Goal: Transaction & Acquisition: Purchase product/service

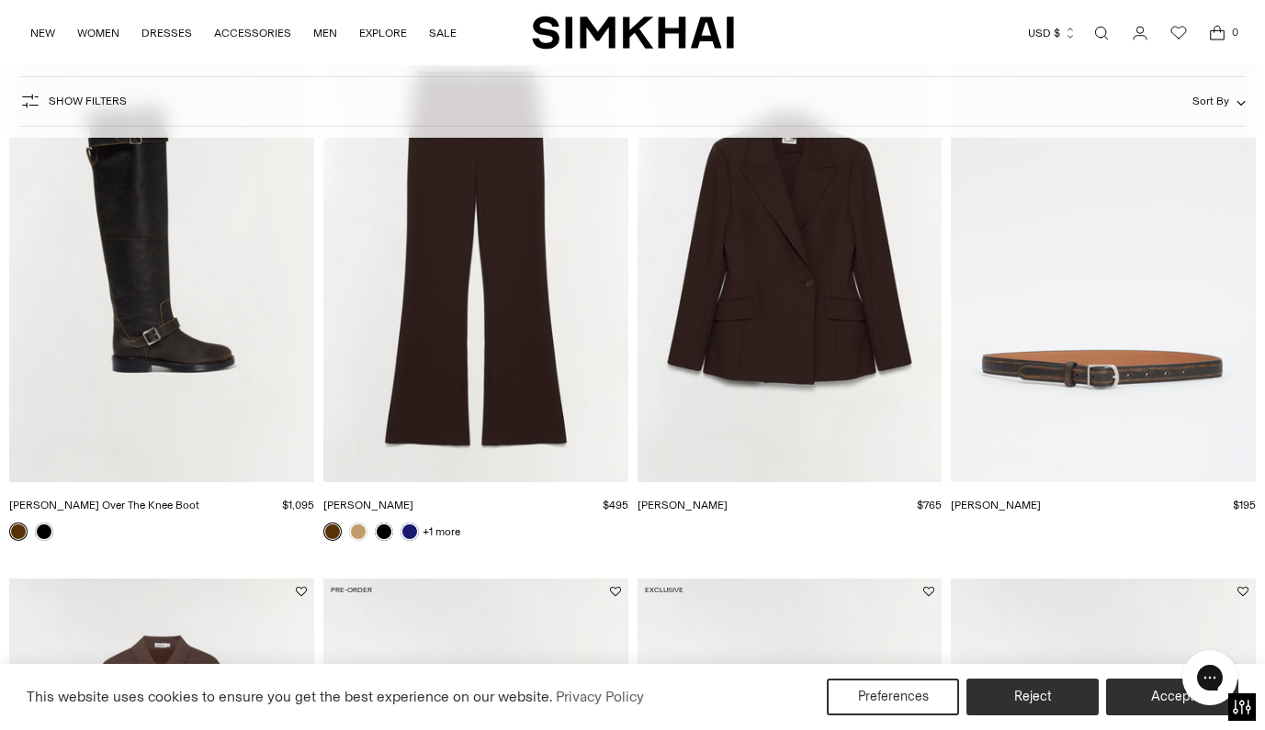
scroll to position [1344, 0]
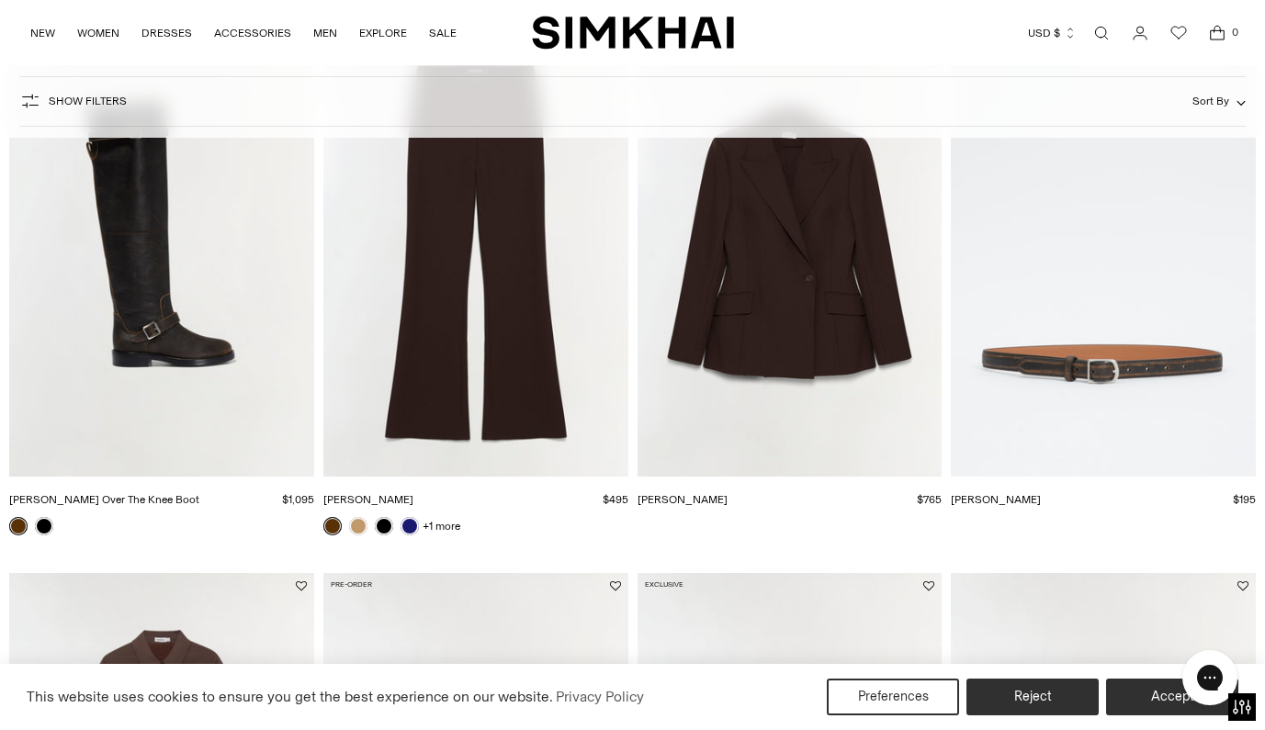
click at [0, 0] on img "Charlie Belt" at bounding box center [0, 0] width 0 height 0
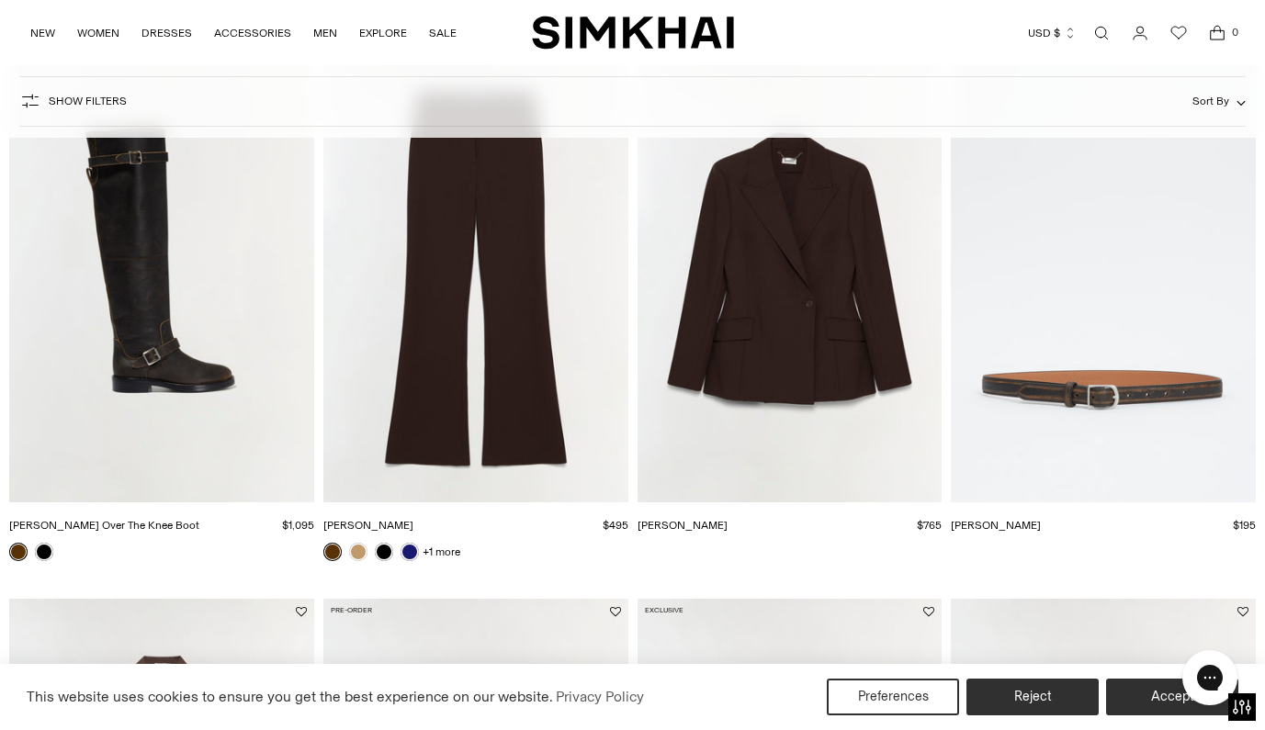
scroll to position [1353, 0]
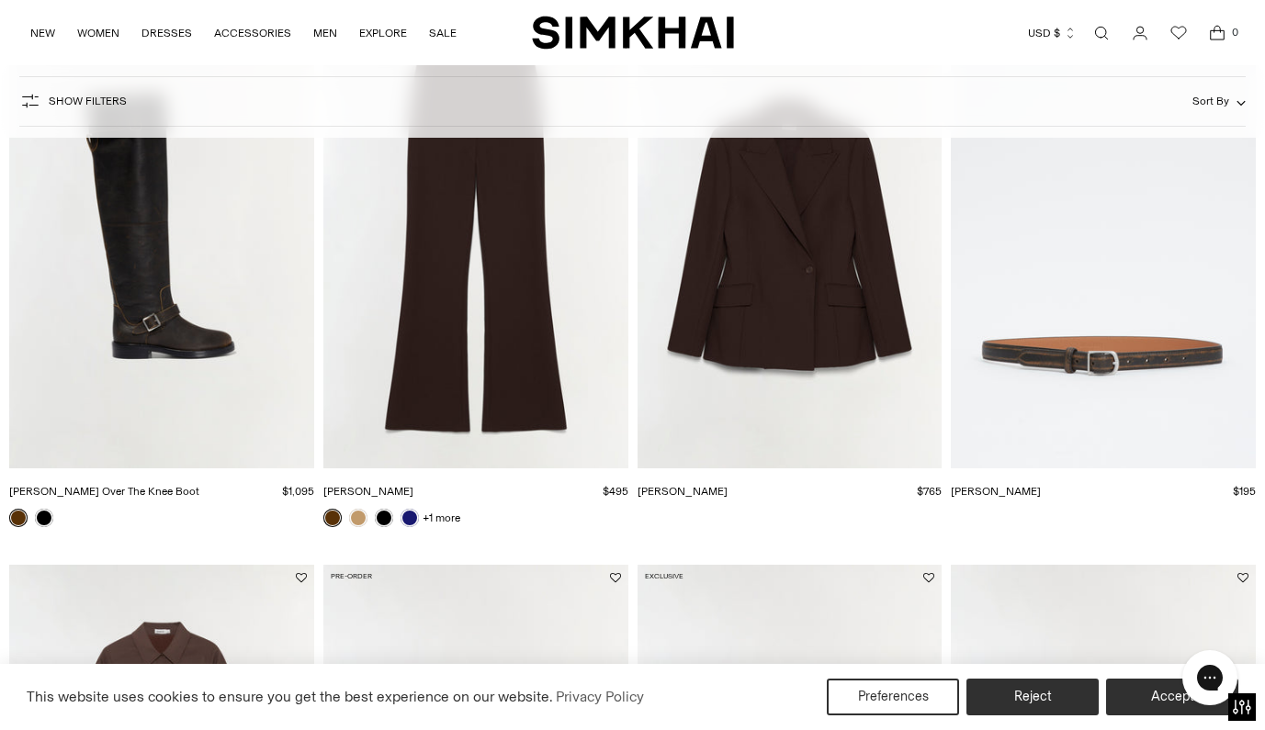
click at [11, 513] on link at bounding box center [18, 518] width 18 height 18
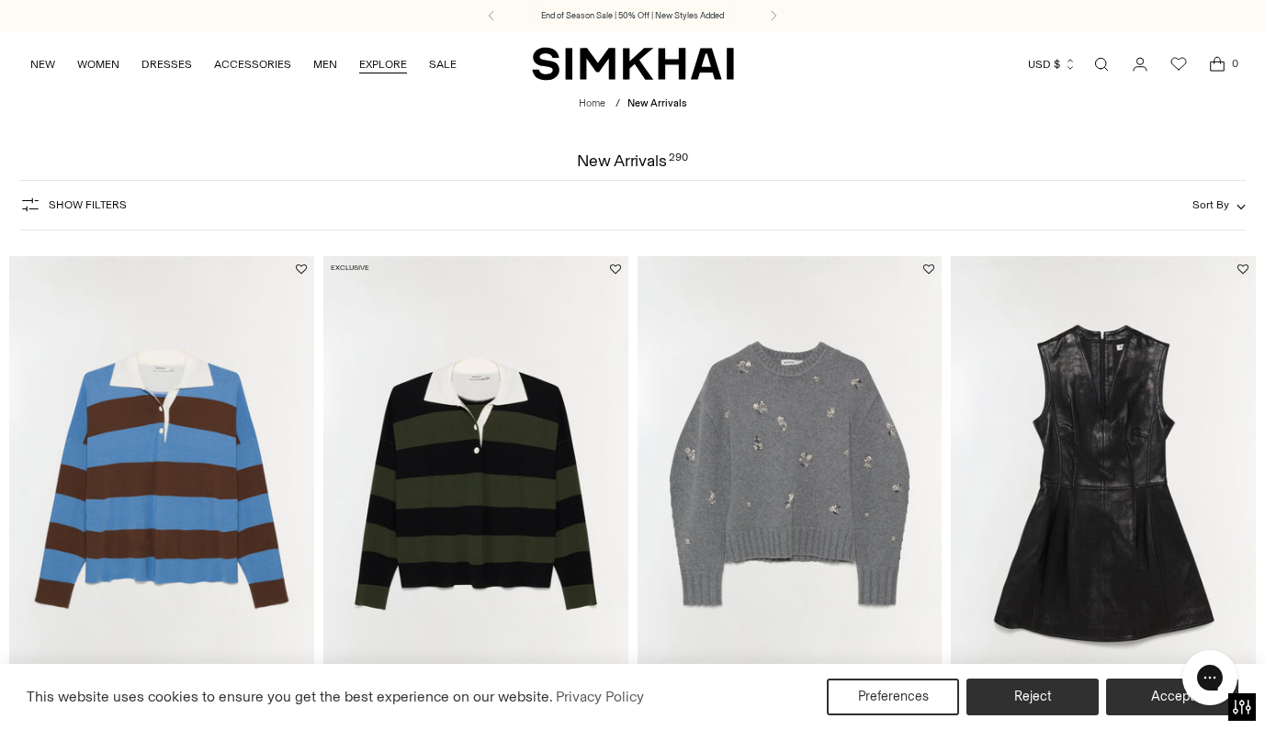
scroll to position [0, 0]
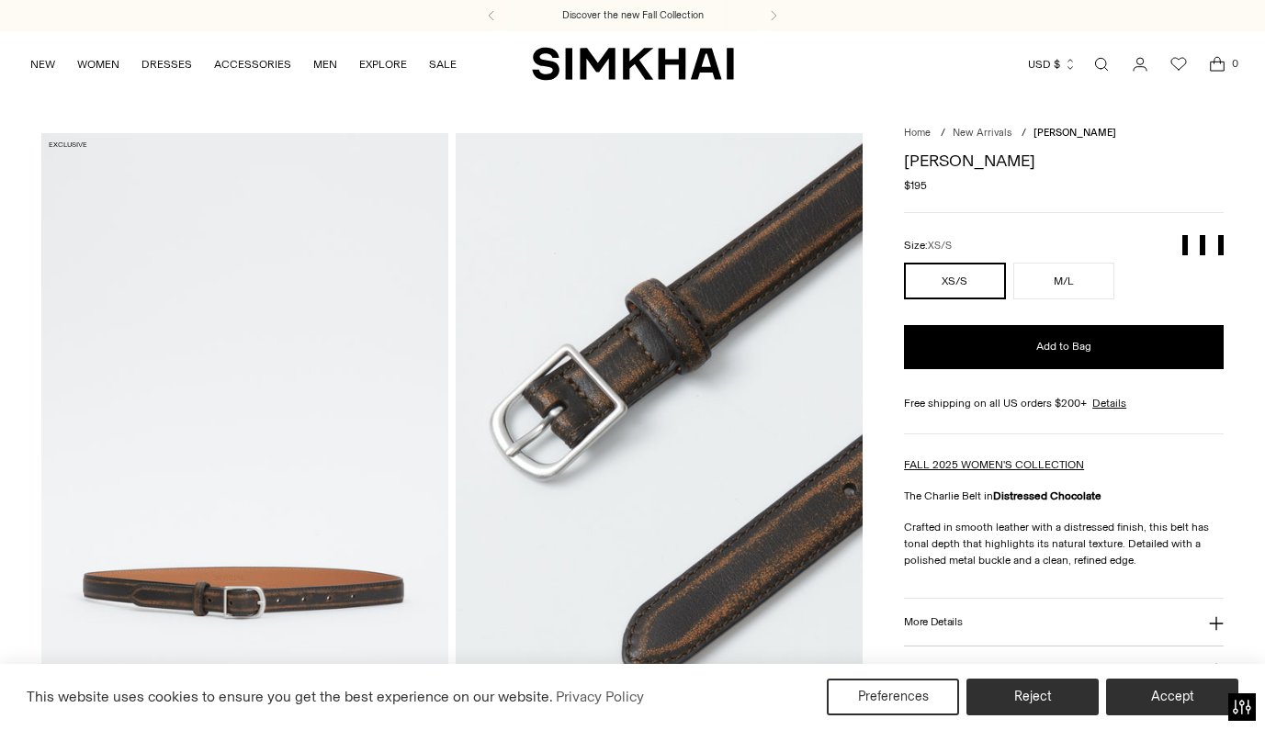
click at [182, 591] on img at bounding box center [244, 438] width 407 height 610
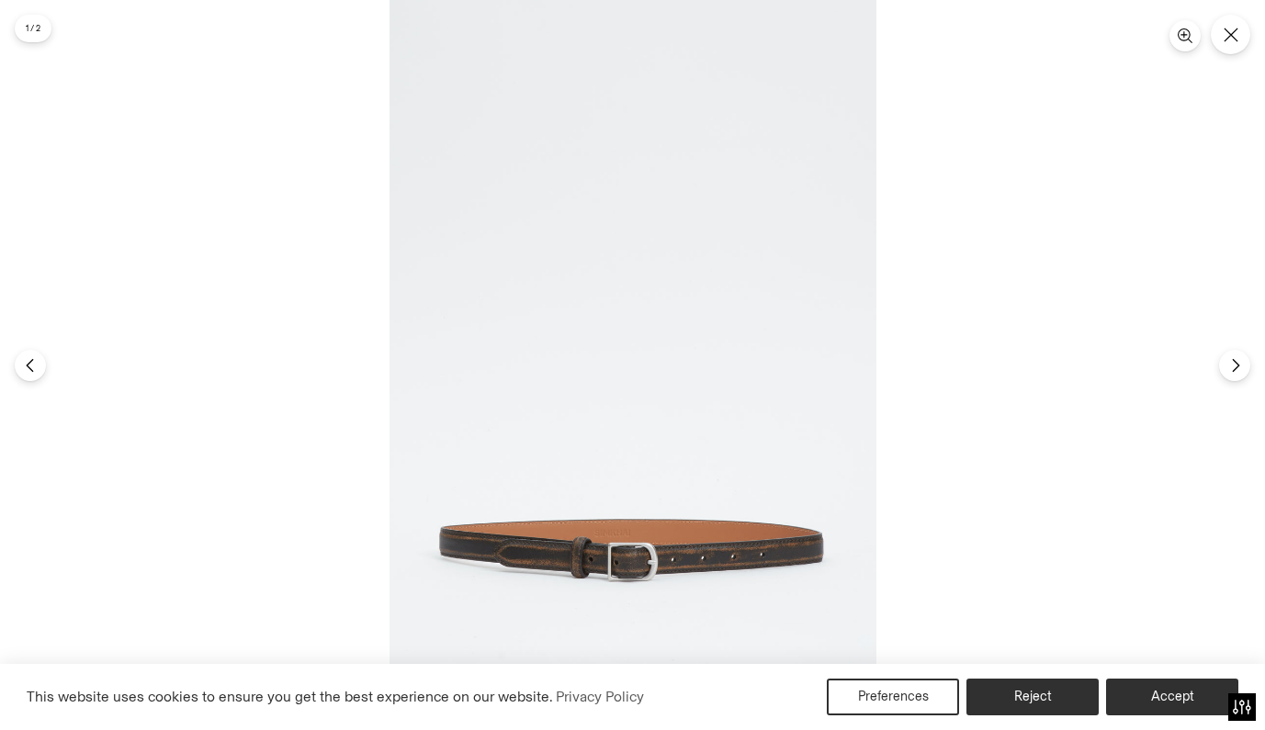
click at [183, 591] on div at bounding box center [632, 365] width 1265 height 730
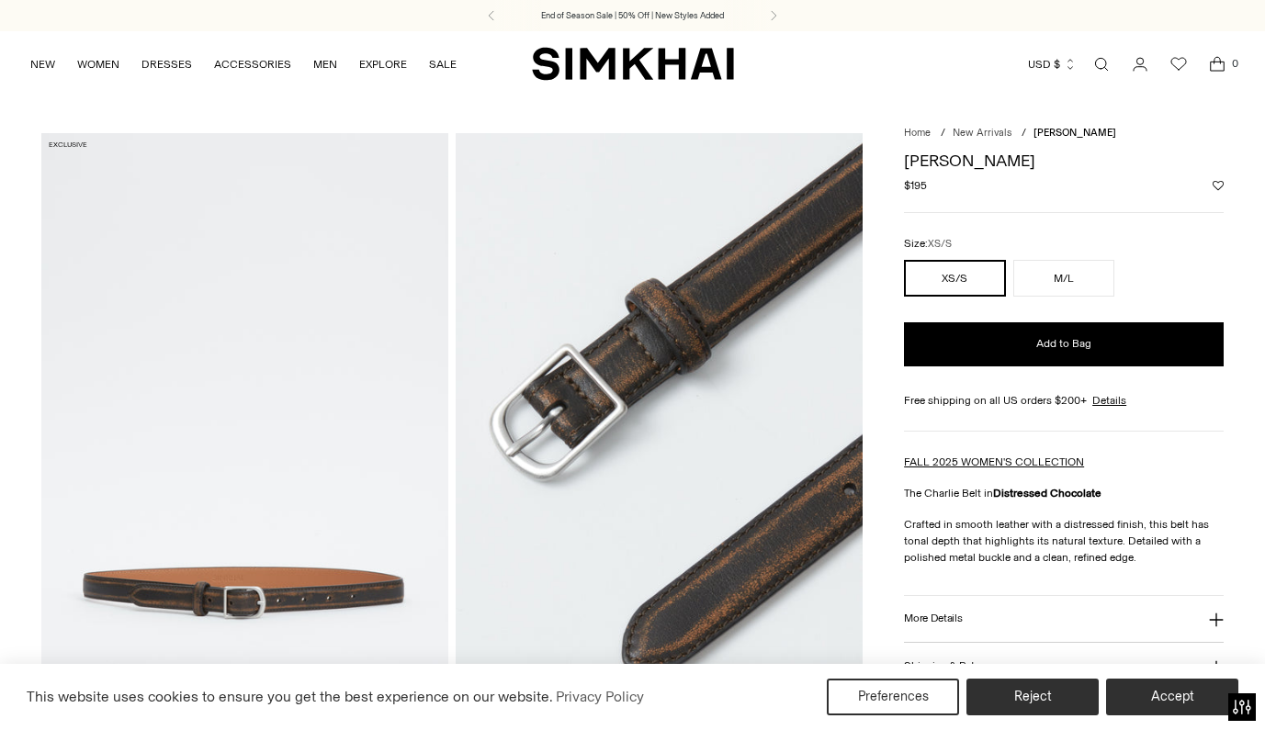
click at [662, 560] on img at bounding box center [659, 438] width 407 height 610
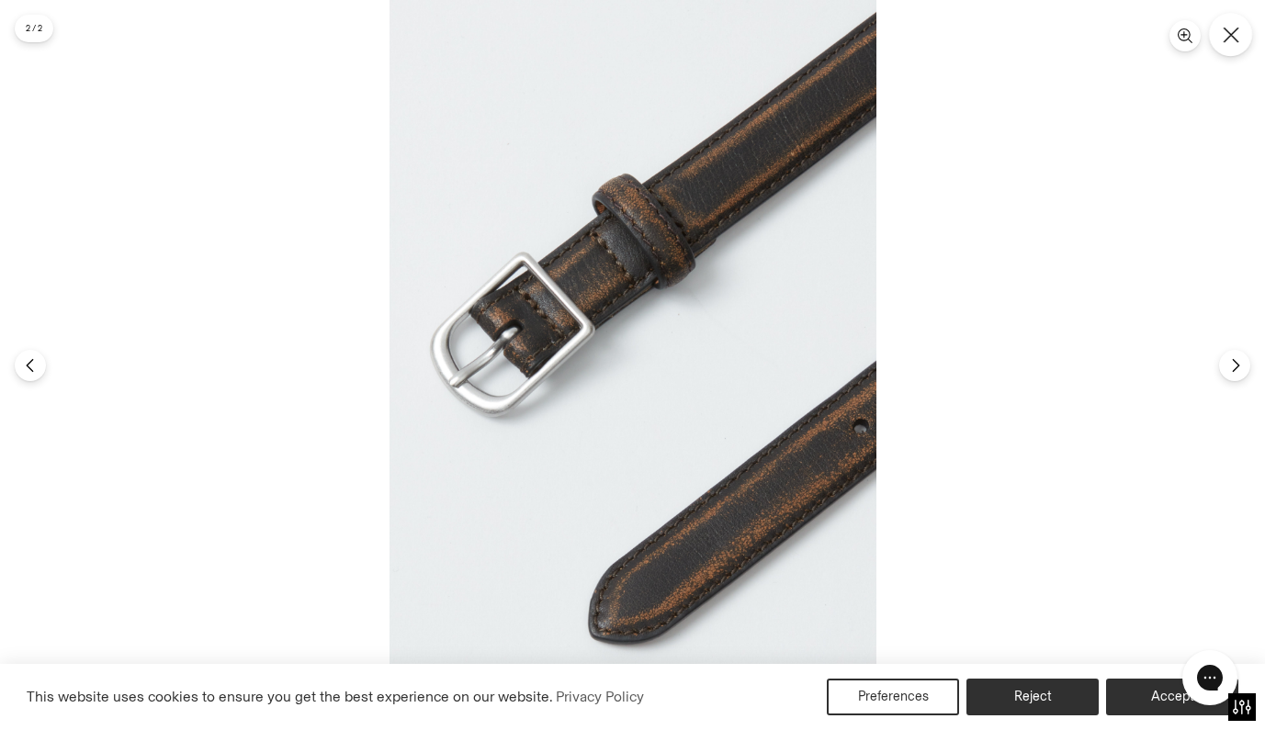
click at [1230, 31] on icon "Close" at bounding box center [1231, 35] width 17 height 17
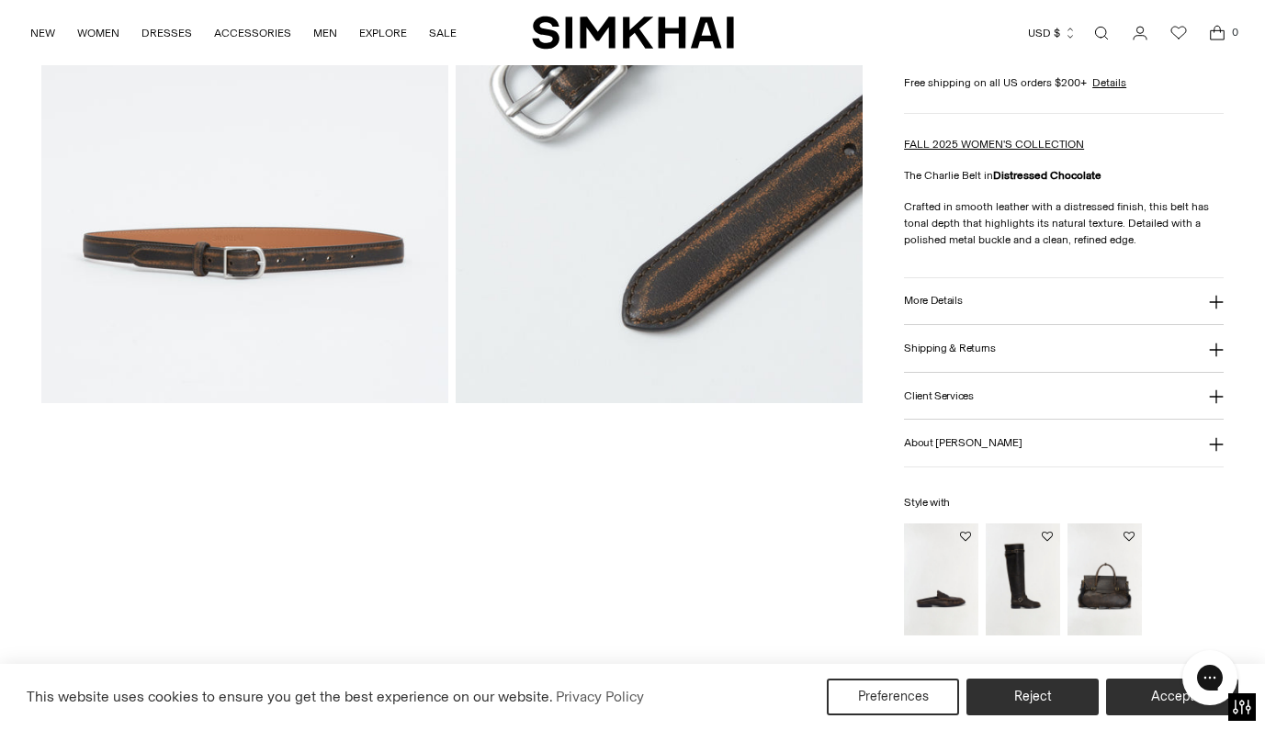
scroll to position [345, 0]
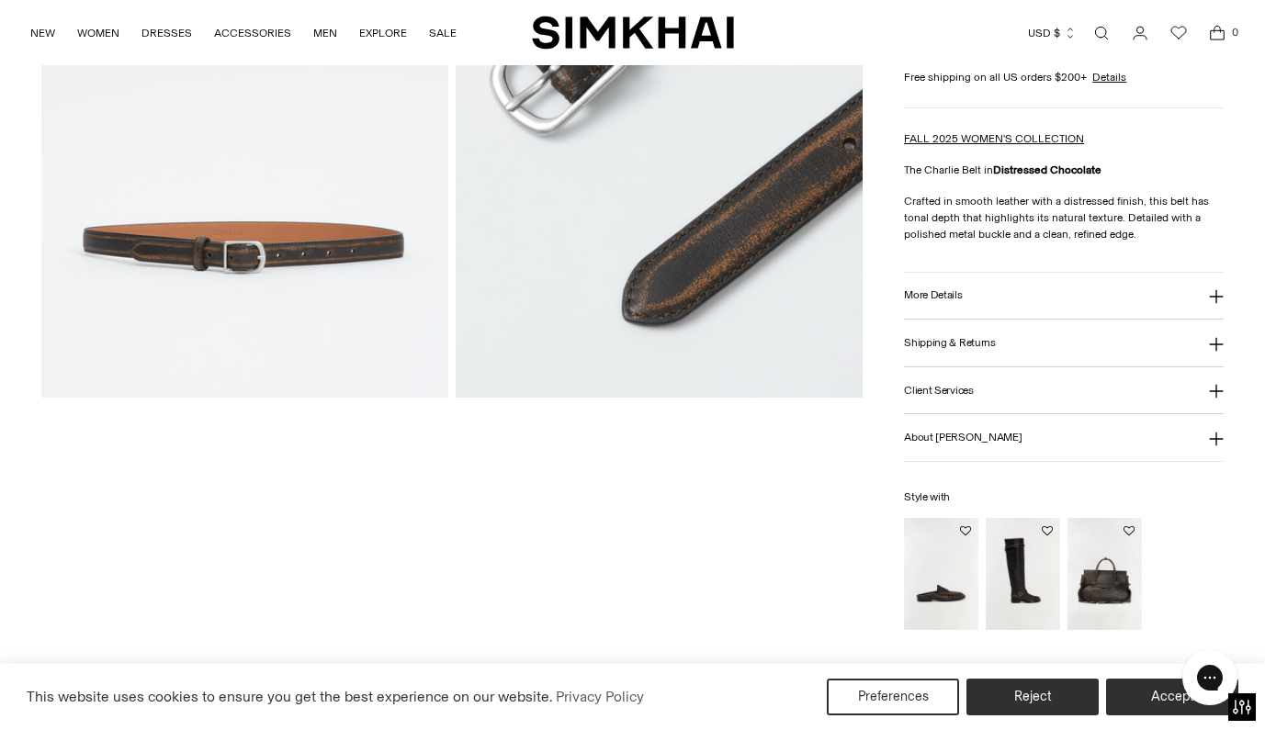
click at [1212, 292] on icon at bounding box center [1216, 296] width 15 height 15
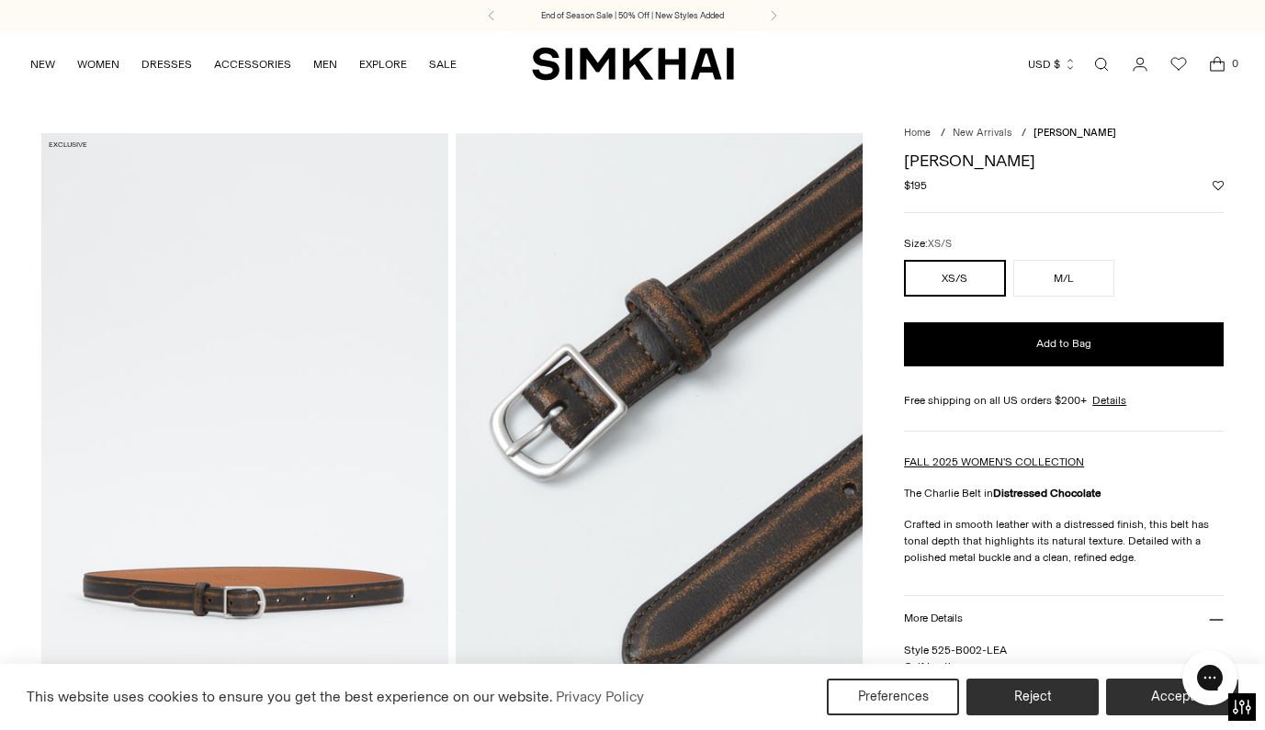
scroll to position [0, 0]
click at [1059, 283] on button "M/L" at bounding box center [1063, 278] width 101 height 37
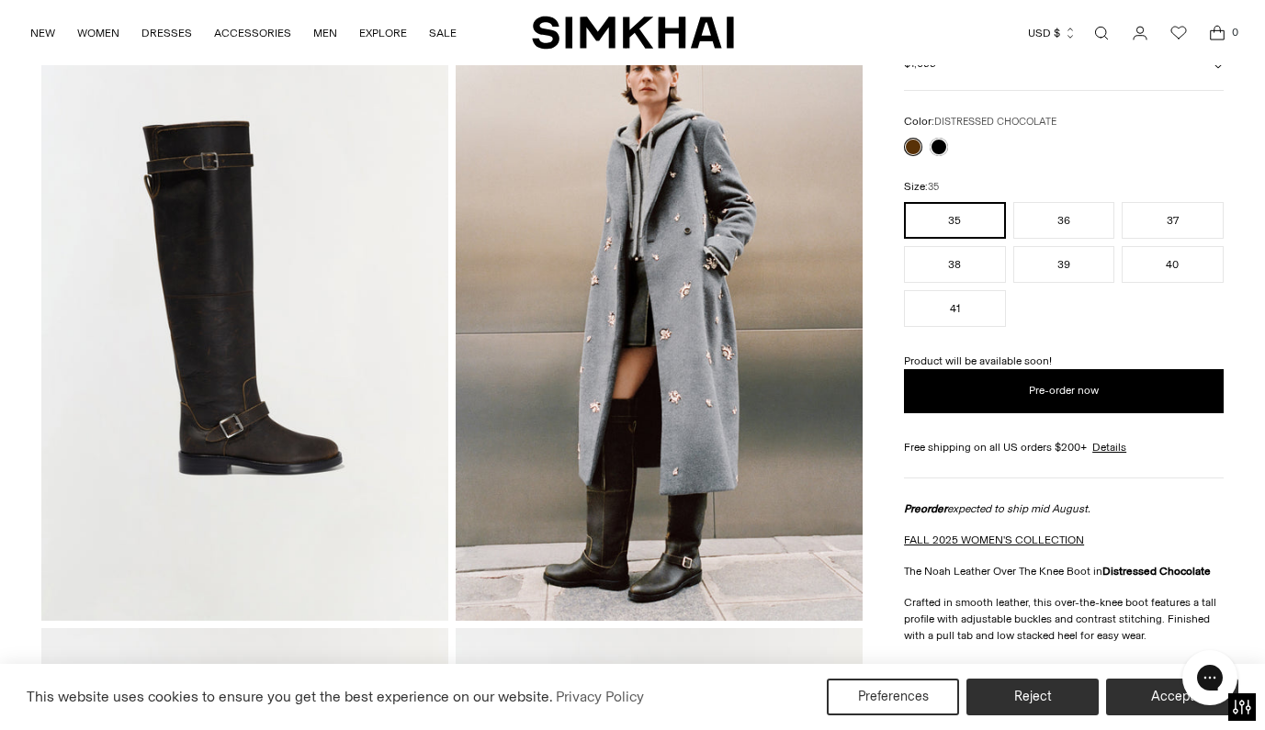
click at [211, 309] on img at bounding box center [244, 316] width 407 height 610
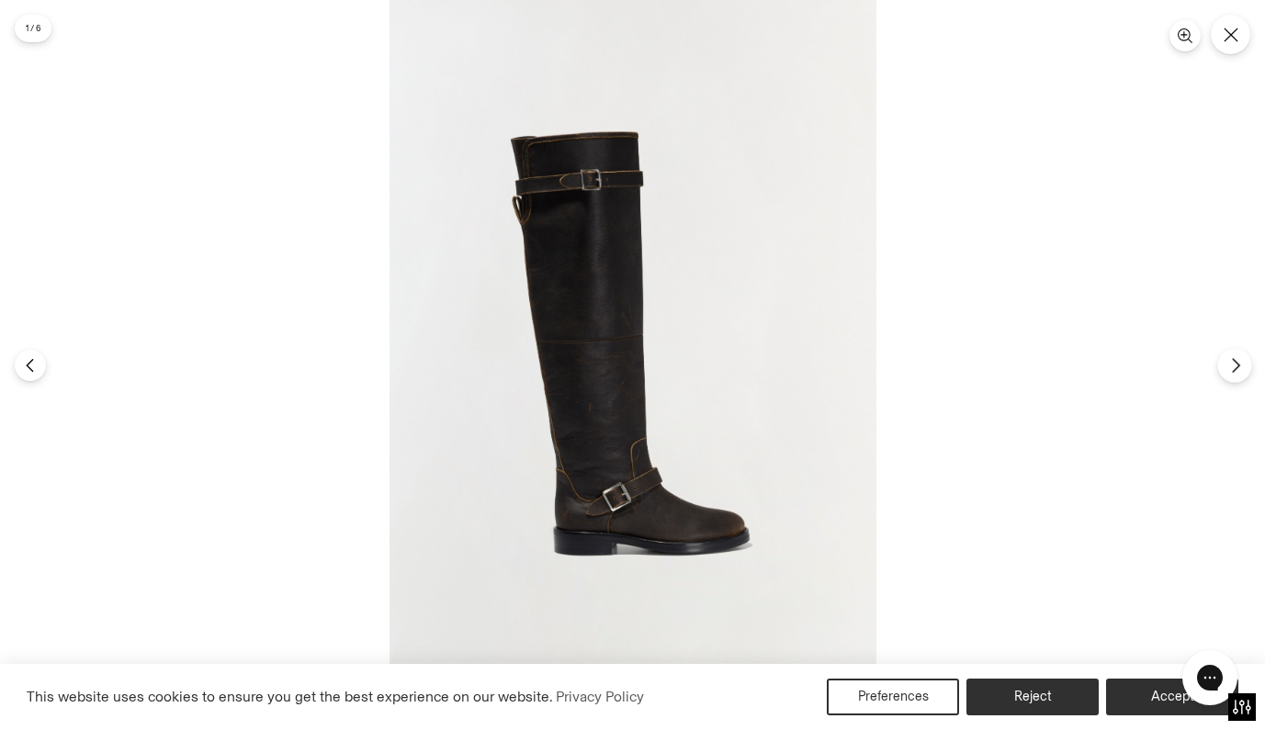
click at [1233, 360] on icon "Next" at bounding box center [1236, 365] width 17 height 17
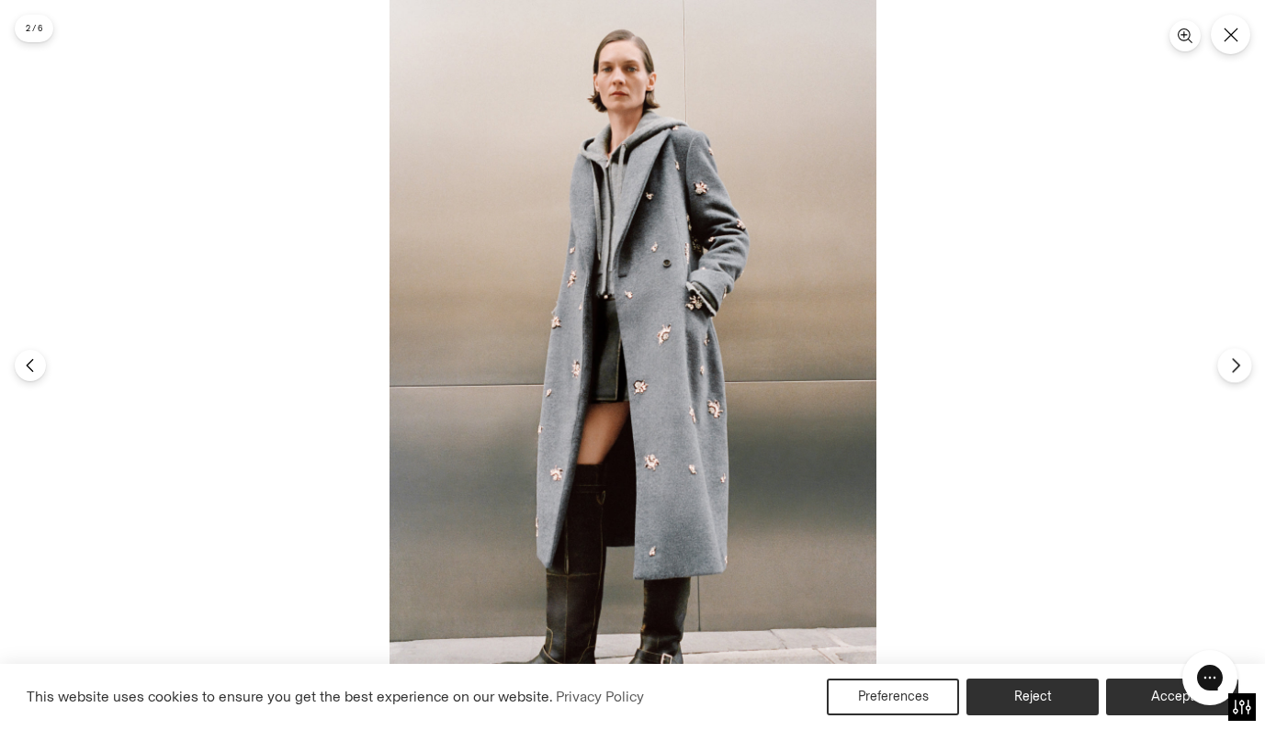
click at [1233, 360] on icon "Next" at bounding box center [1236, 365] width 17 height 17
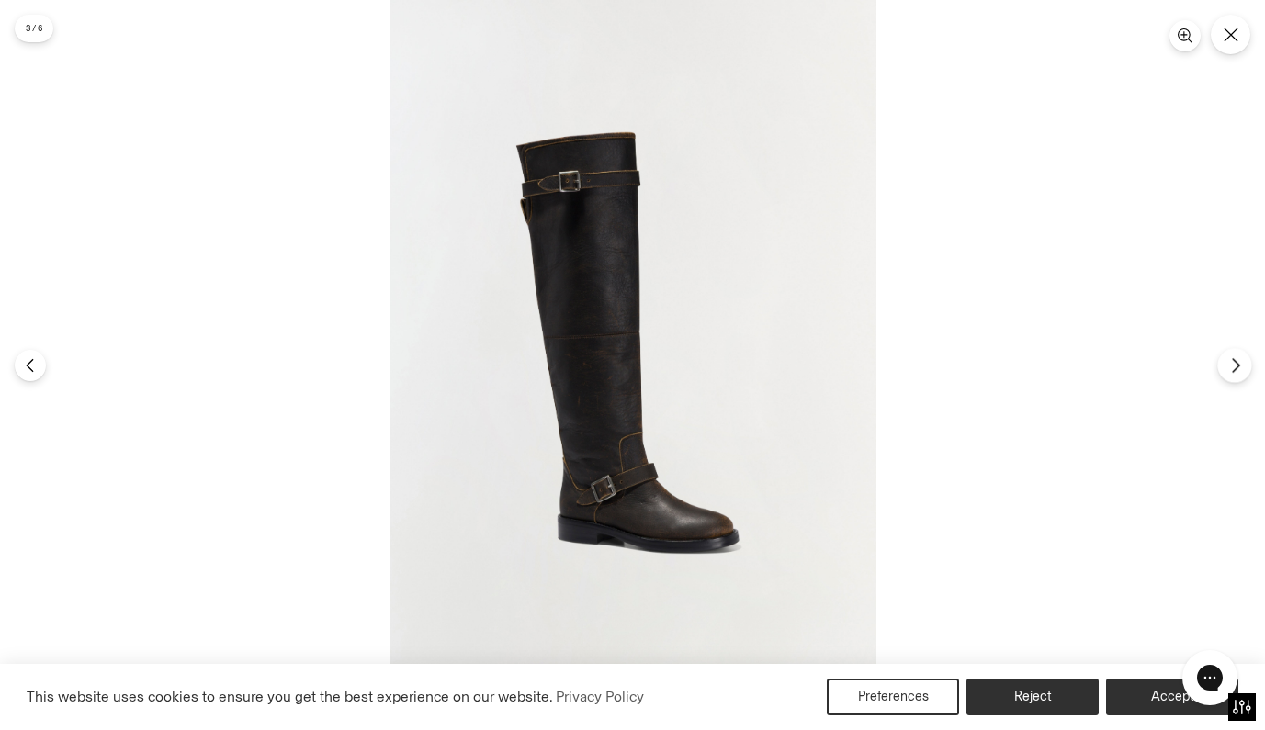
click at [1233, 360] on icon "Next" at bounding box center [1236, 365] width 17 height 17
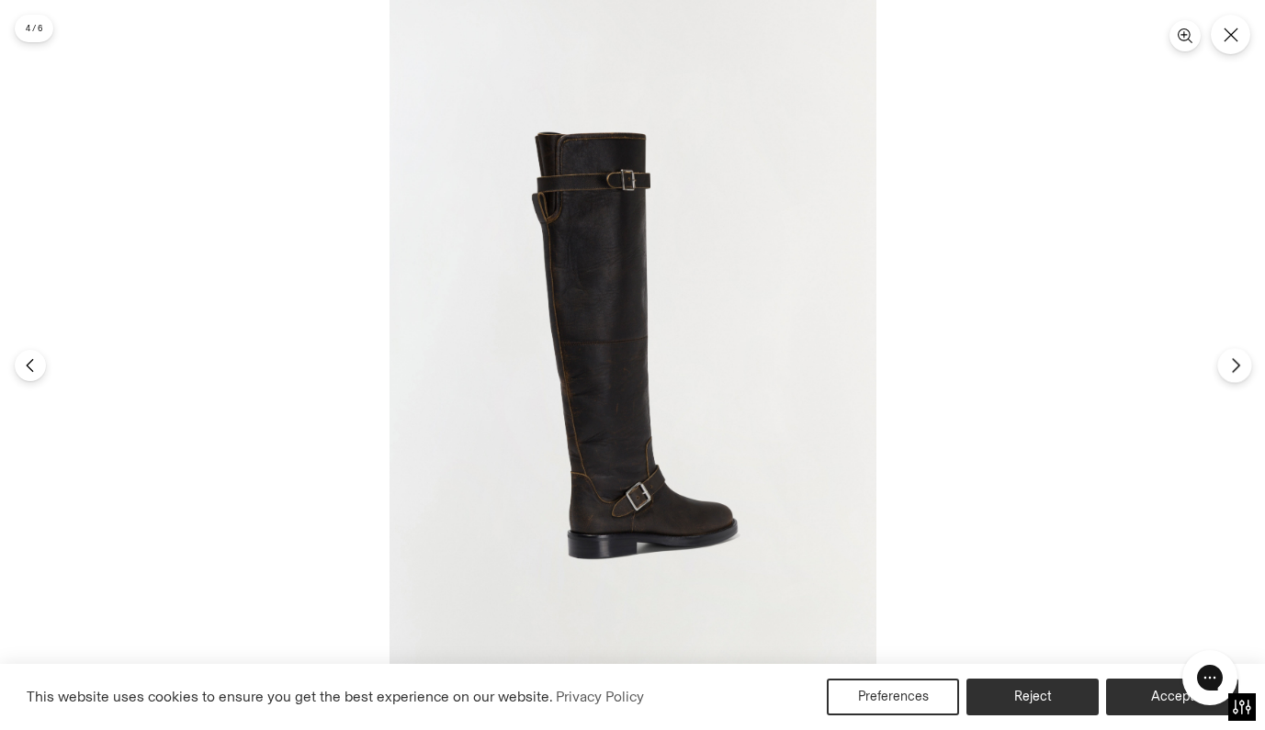
click at [1233, 360] on icon "Next" at bounding box center [1236, 365] width 17 height 17
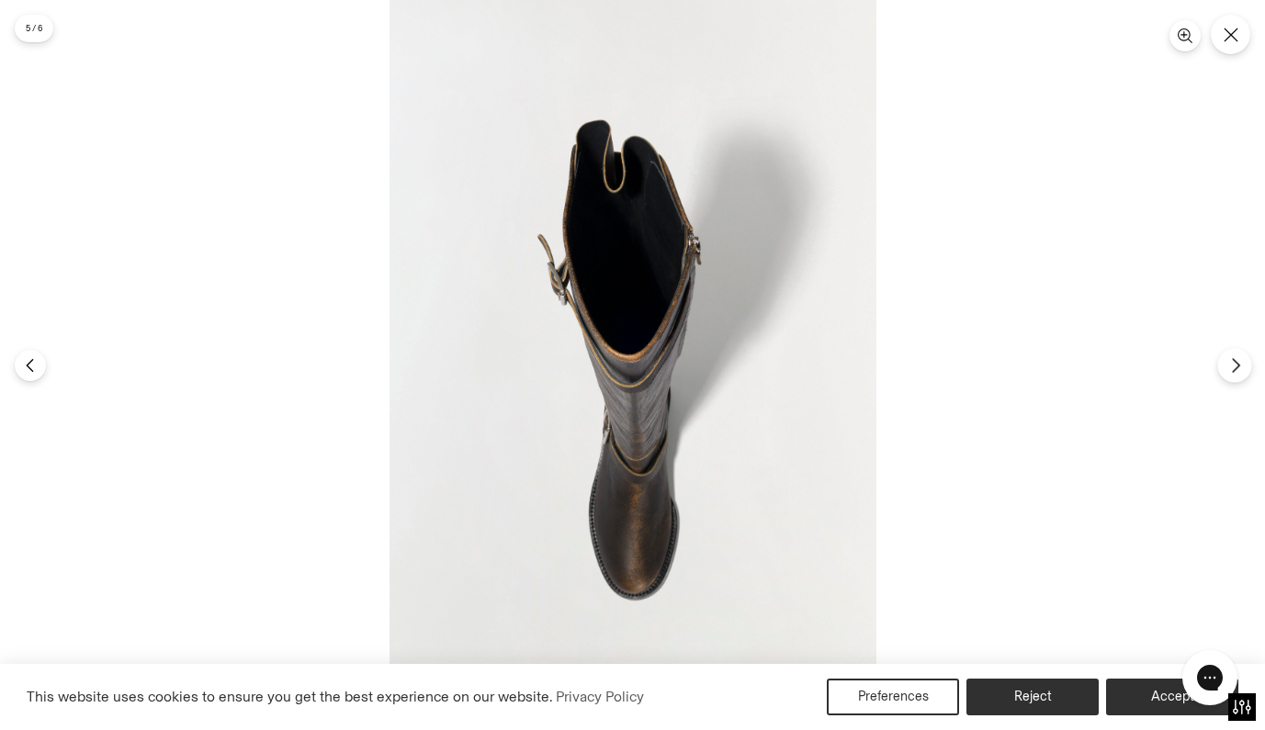
click at [1233, 360] on icon "Next" at bounding box center [1236, 365] width 17 height 17
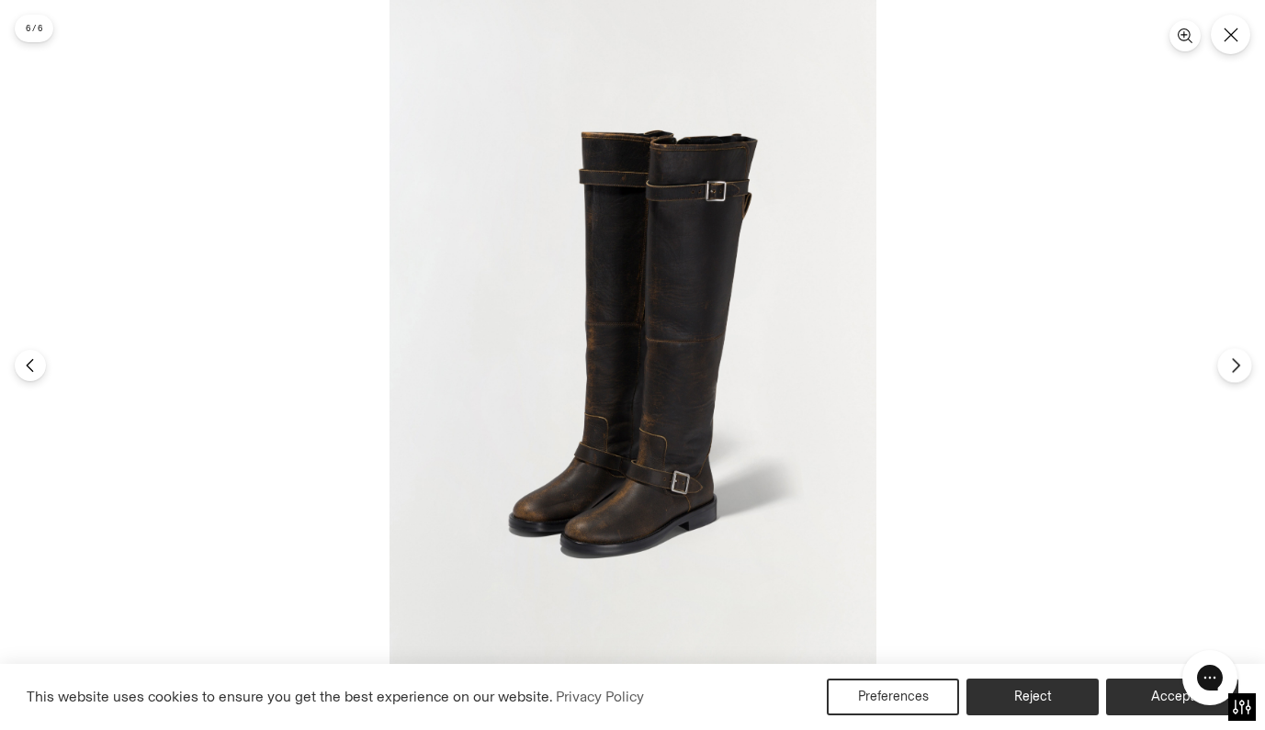
click at [1233, 360] on icon "Next" at bounding box center [1236, 365] width 17 height 17
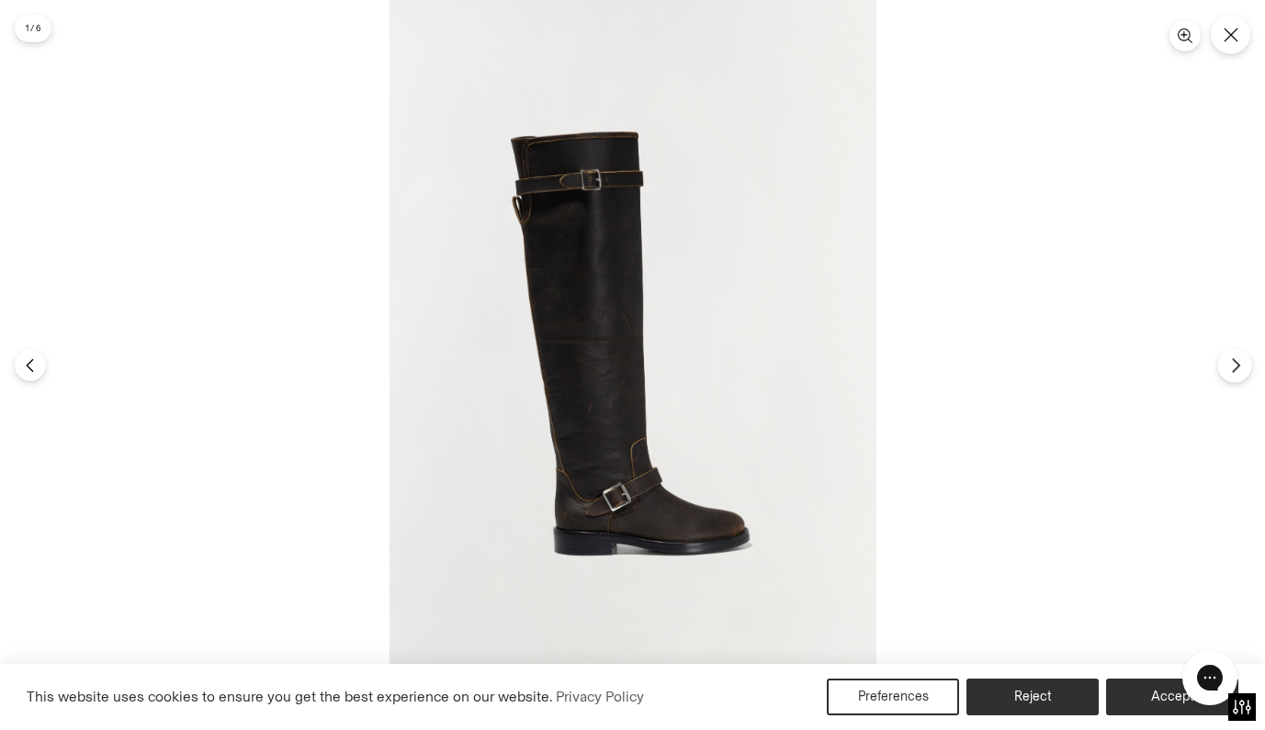
click at [1233, 360] on icon "Next" at bounding box center [1236, 365] width 17 height 17
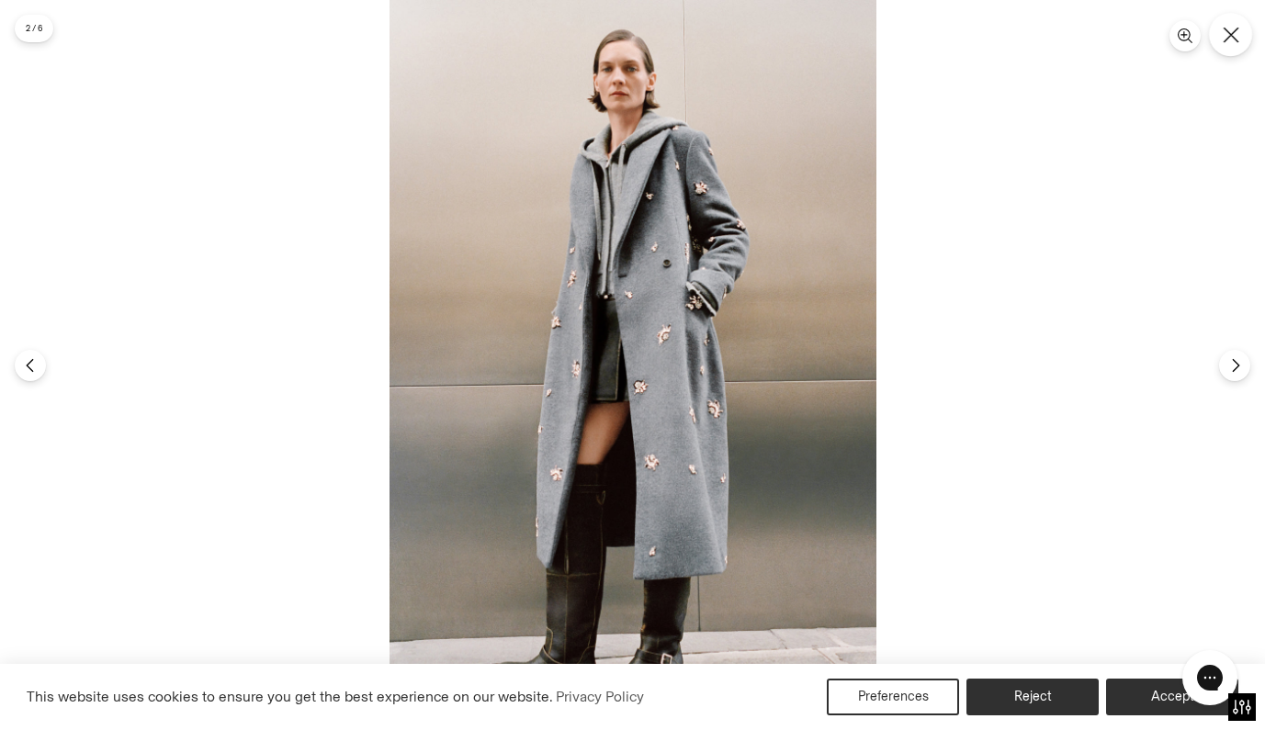
click at [1232, 27] on icon "Close" at bounding box center [1231, 35] width 17 height 17
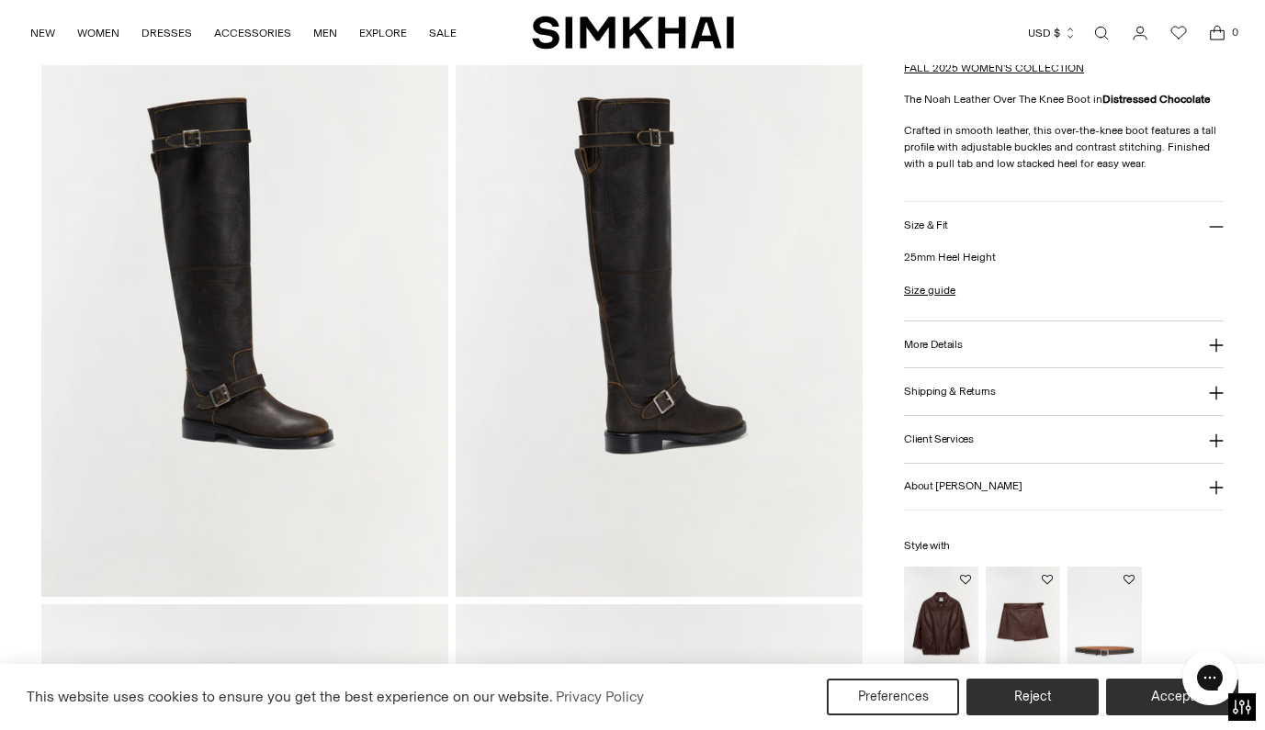
scroll to position [768, 0]
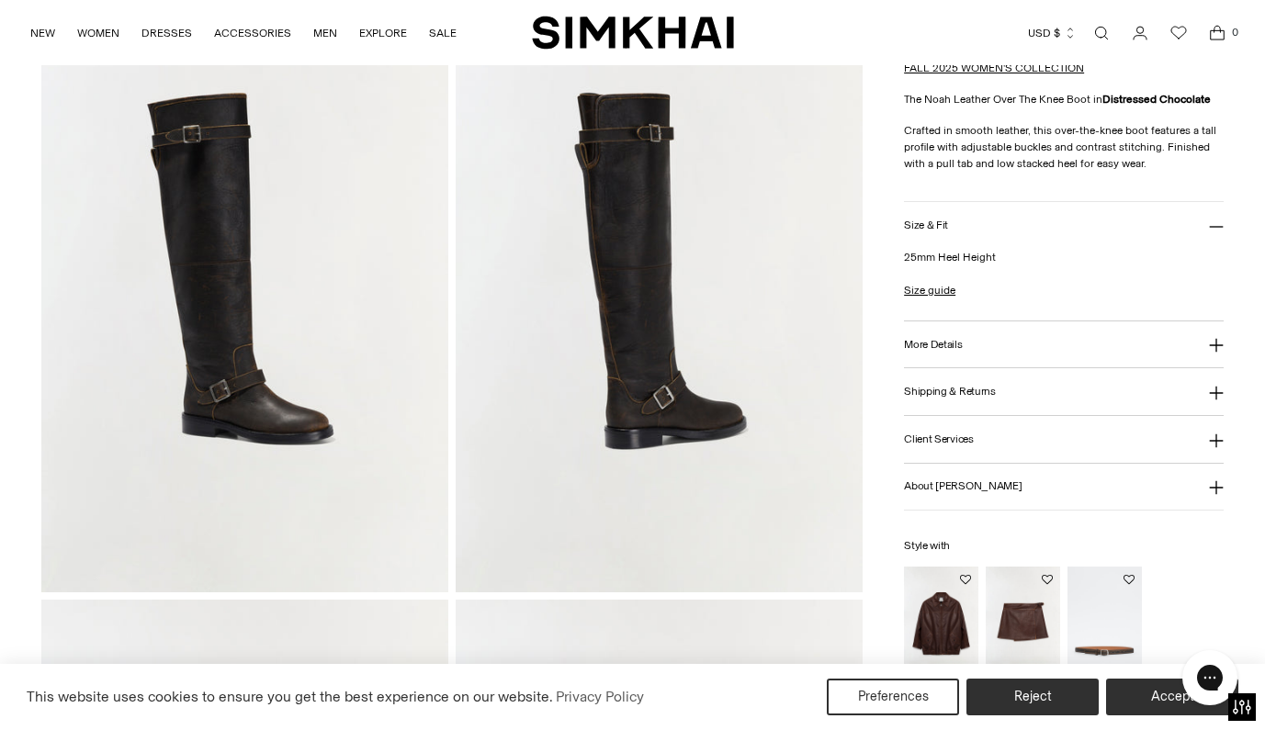
click at [927, 350] on h3 "More Details" at bounding box center [933, 344] width 58 height 12
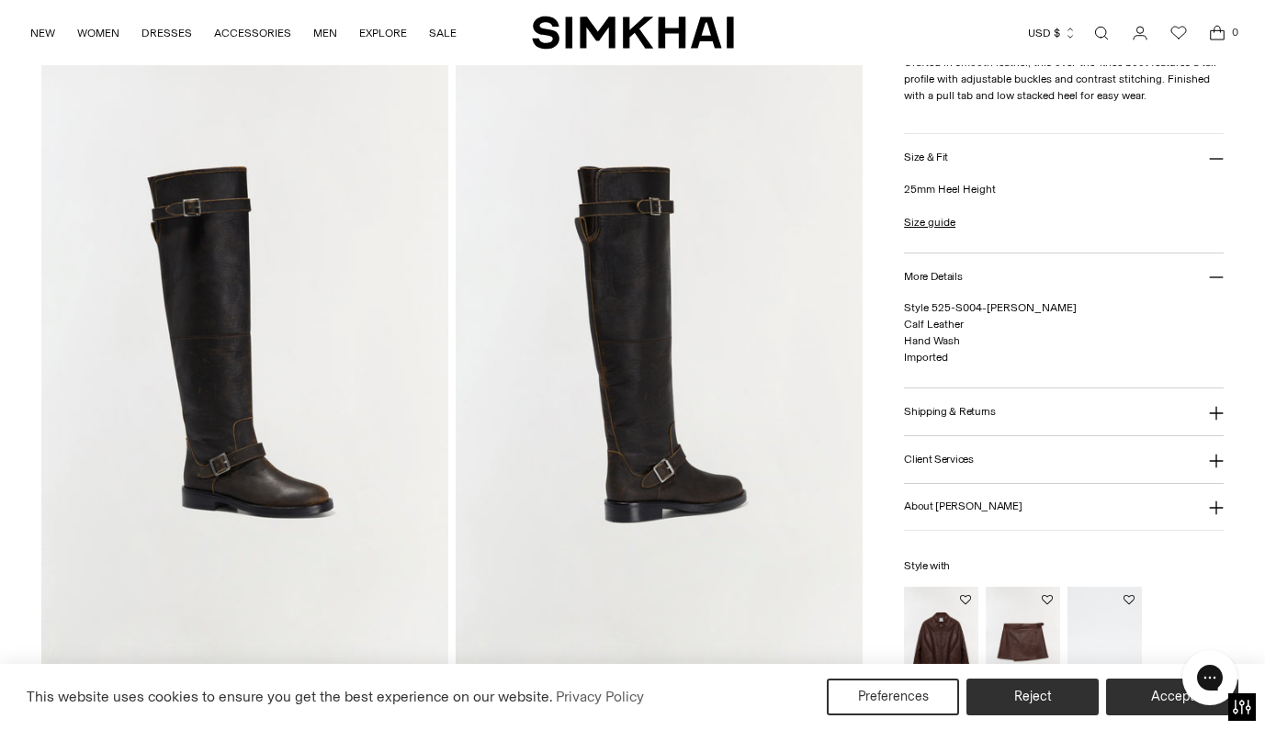
scroll to position [697, 0]
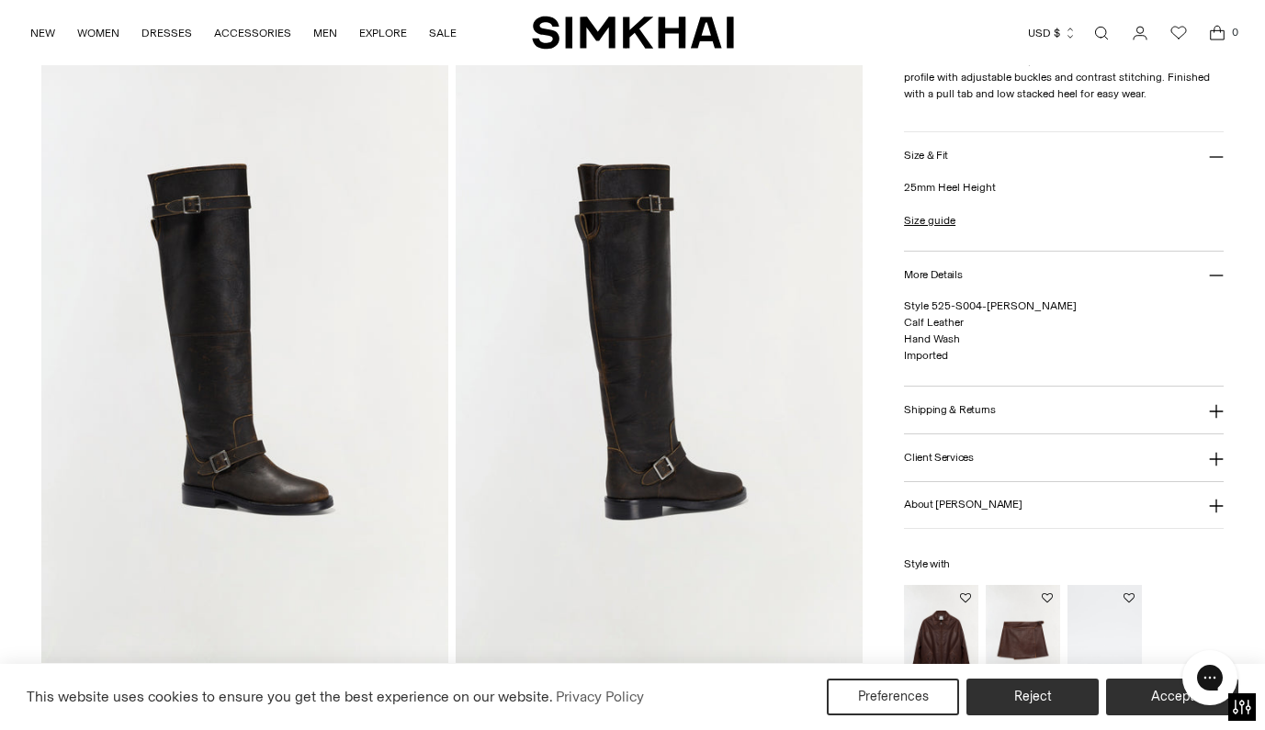
click at [1216, 164] on icon at bounding box center [1216, 157] width 15 height 15
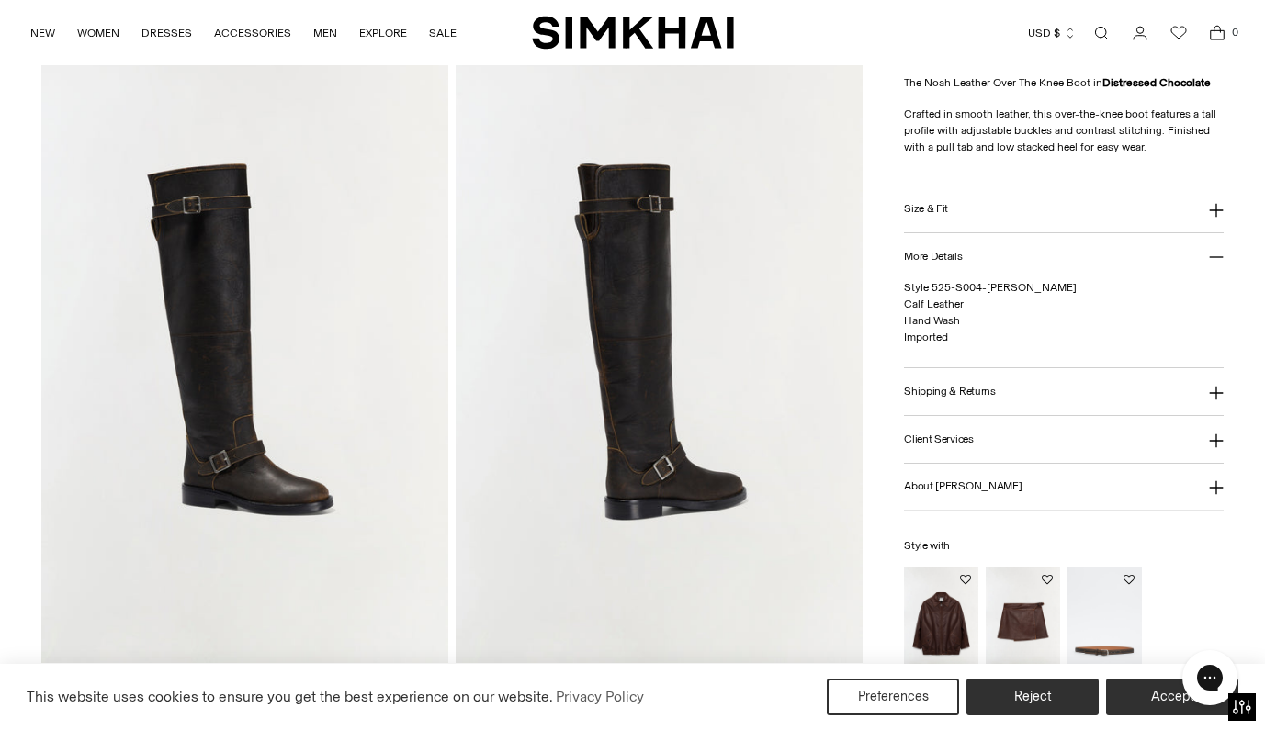
click at [1217, 218] on icon at bounding box center [1216, 210] width 15 height 15
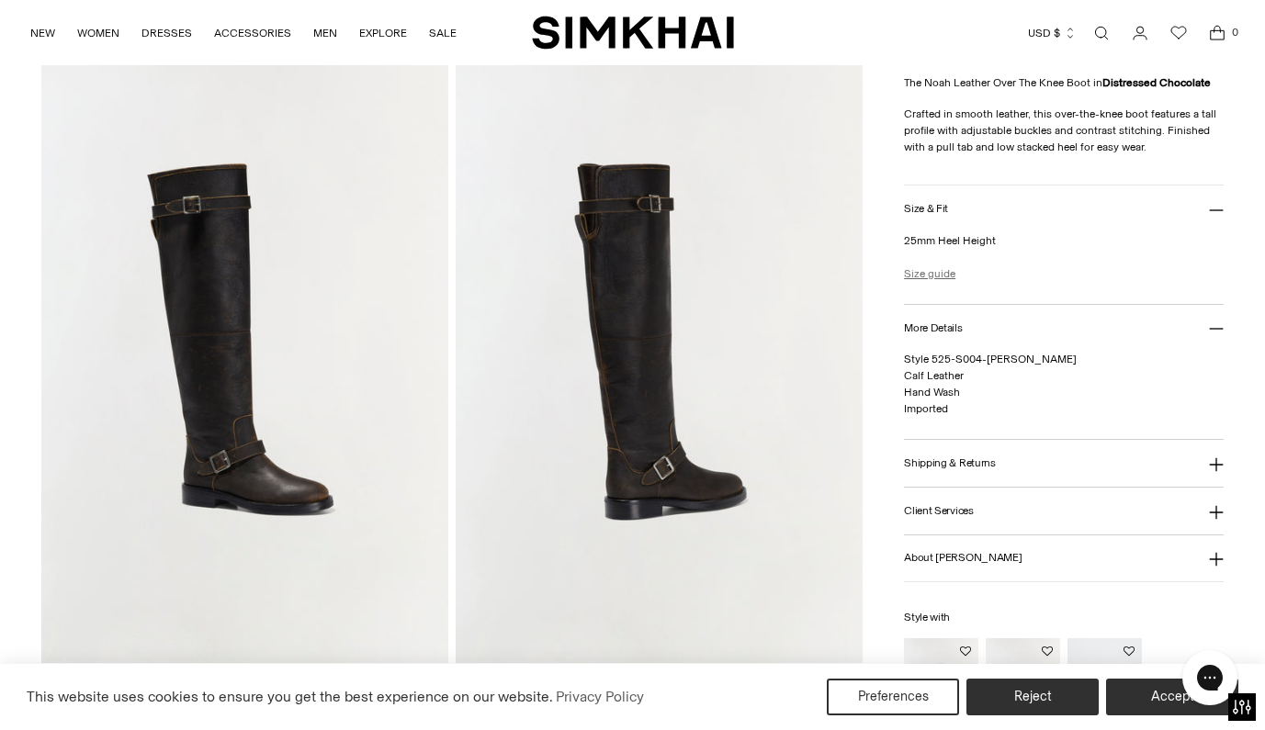
click at [930, 282] on link "Size guide" at bounding box center [929, 274] width 51 height 17
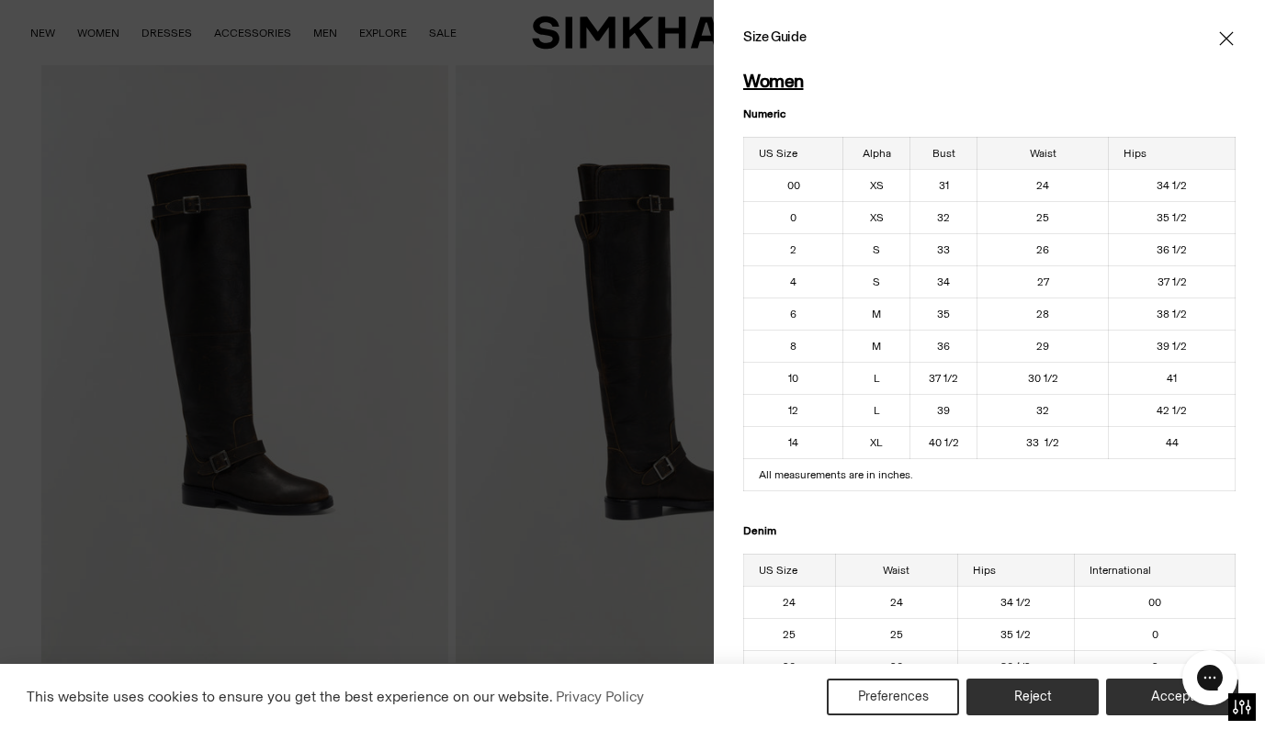
click at [1227, 32] on icon "Close" at bounding box center [1226, 38] width 15 height 18
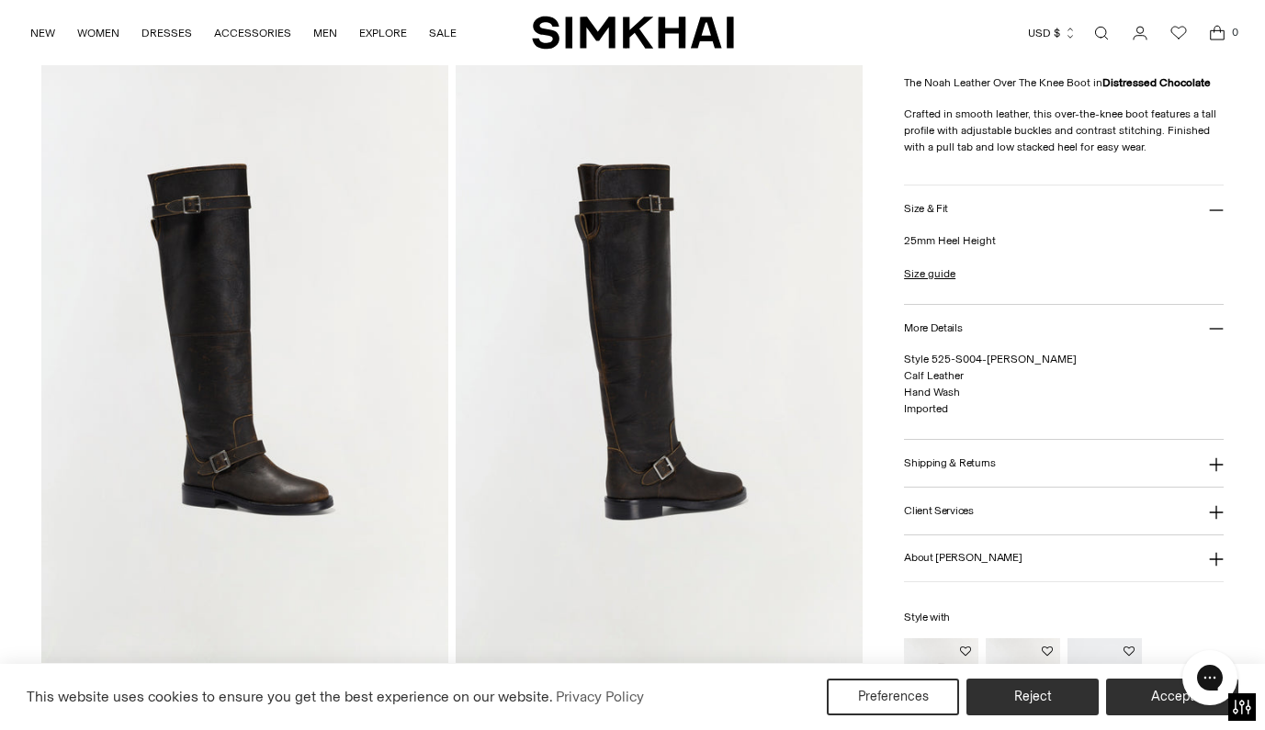
click at [662, 394] on img at bounding box center [659, 358] width 407 height 610
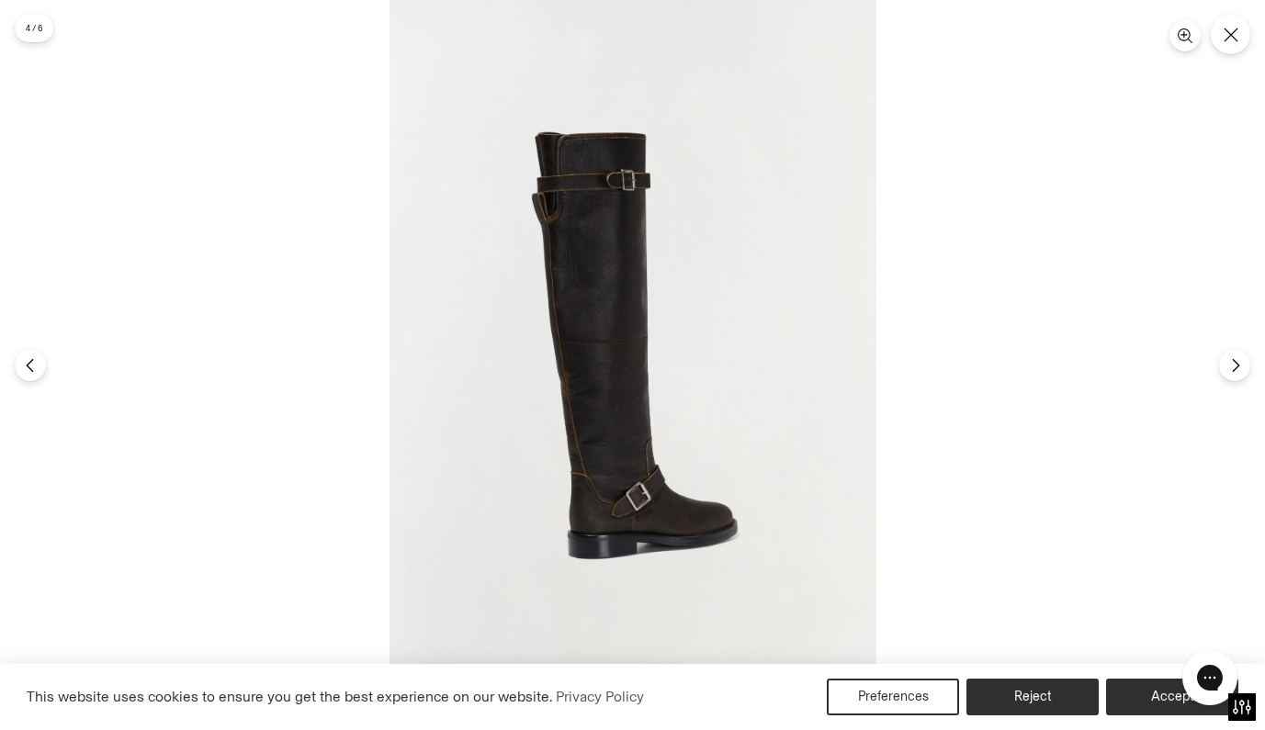
click at [579, 281] on img at bounding box center [633, 365] width 487 height 730
